Goal: Task Accomplishment & Management: Manage account settings

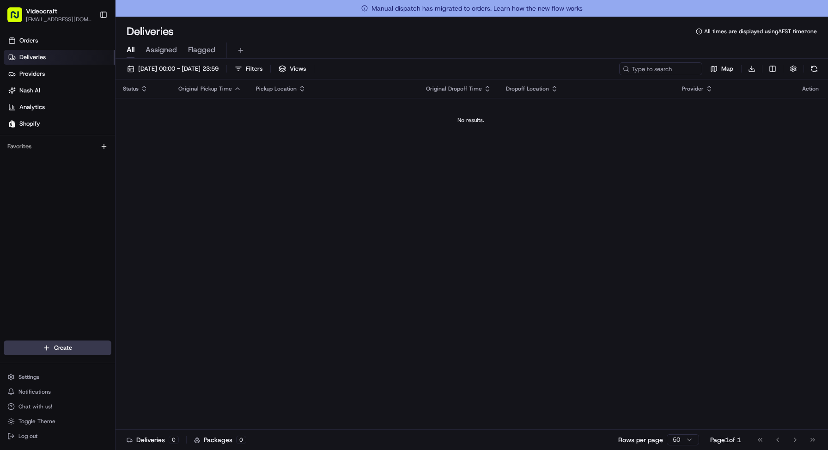
click at [67, 231] on div "Orders Deliveries Providers [PERSON_NAME] Analytics Shopify Favorites" at bounding box center [57, 188] width 115 height 316
click at [31, 380] on span "Settings" at bounding box center [28, 376] width 21 height 7
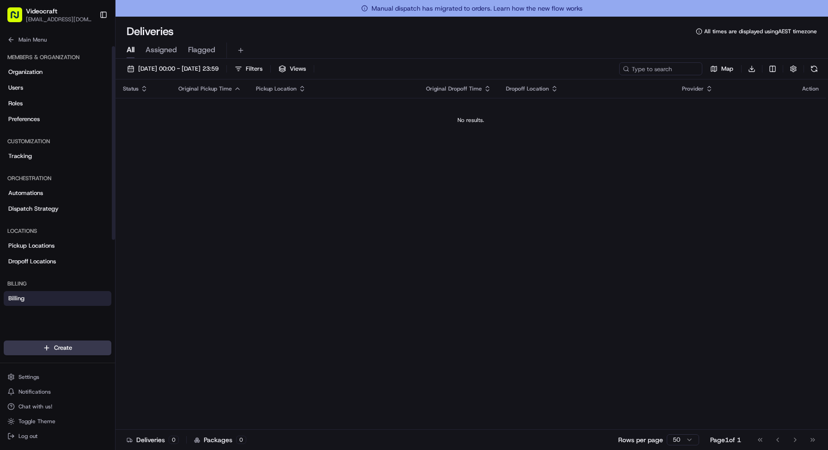
click at [32, 302] on link "Billing" at bounding box center [58, 298] width 108 height 15
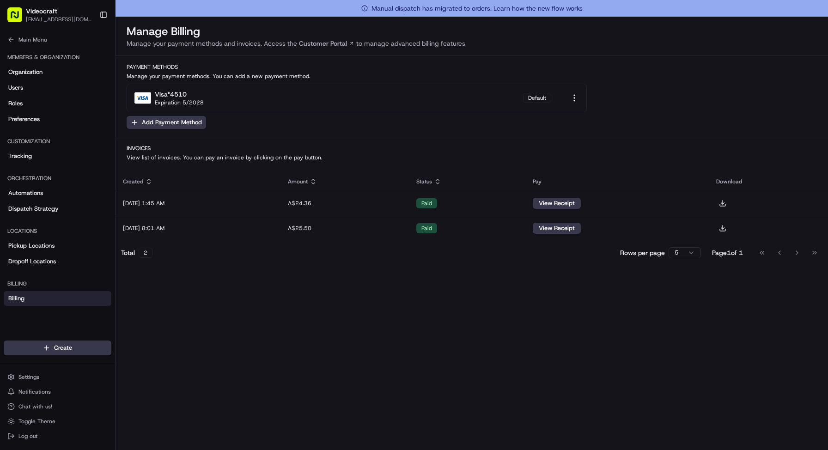
click at [309, 294] on div "Manage Billing Manage your payment methods and invoices. Access the Customer Po…" at bounding box center [472, 242] width 712 height 450
click at [570, 100] on html "Videocraft [EMAIL_ADDRESS][DOMAIN_NAME] Toggle Sidebar Orders Deliveries Provid…" at bounding box center [414, 225] width 828 height 450
click at [564, 121] on div "Remove" at bounding box center [569, 114] width 55 height 14
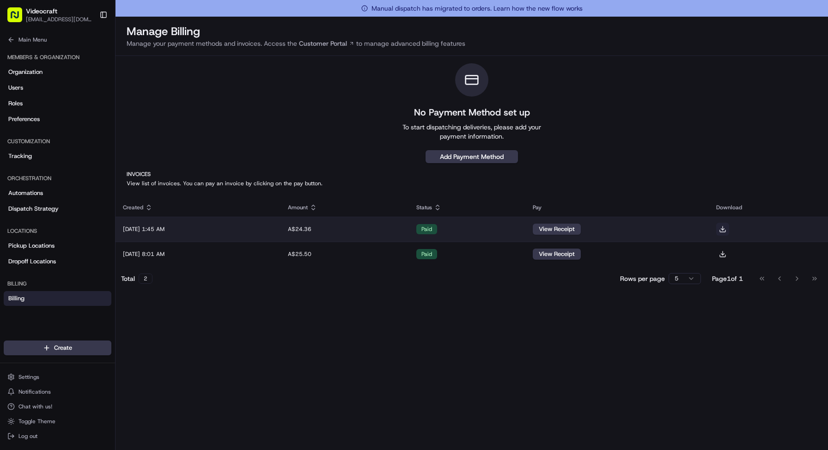
click at [727, 230] on button at bounding box center [722, 229] width 13 height 13
